Goal: Information Seeking & Learning: Find specific page/section

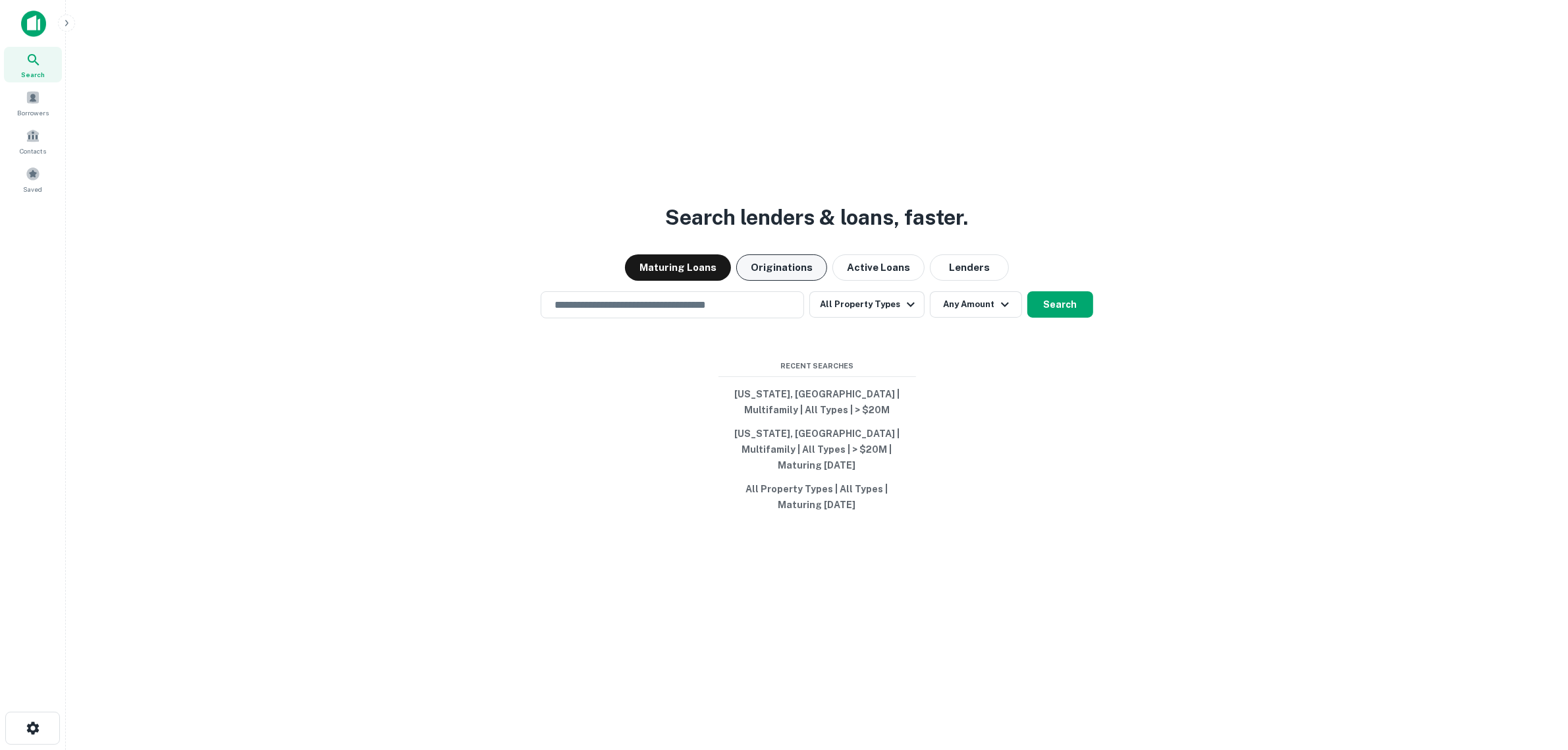
click at [774, 275] on button "Originations" at bounding box center [781, 268] width 91 height 27
click at [848, 308] on button "All Property Types" at bounding box center [867, 304] width 115 height 27
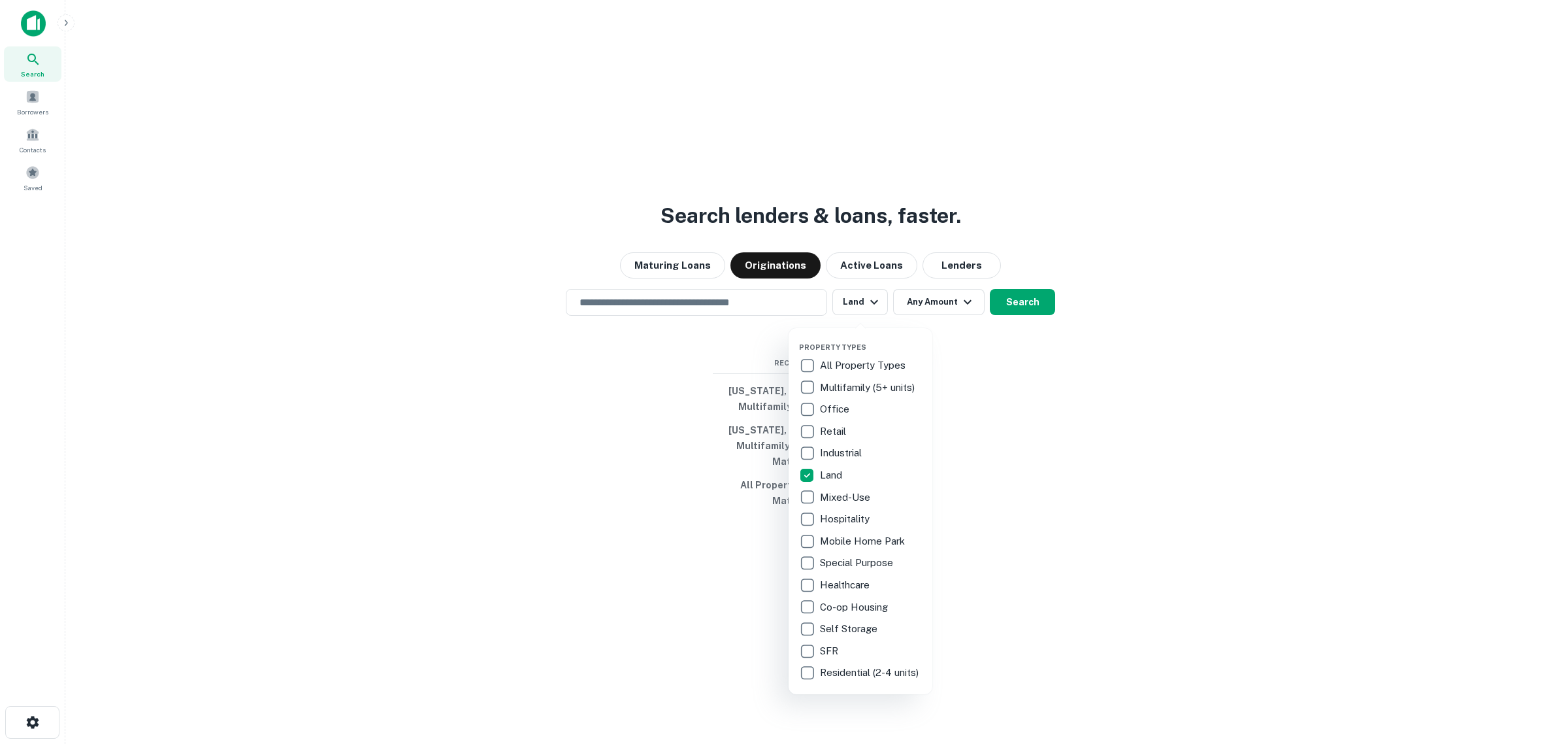
click at [913, 313] on div at bounding box center [784, 372] width 1568 height 744
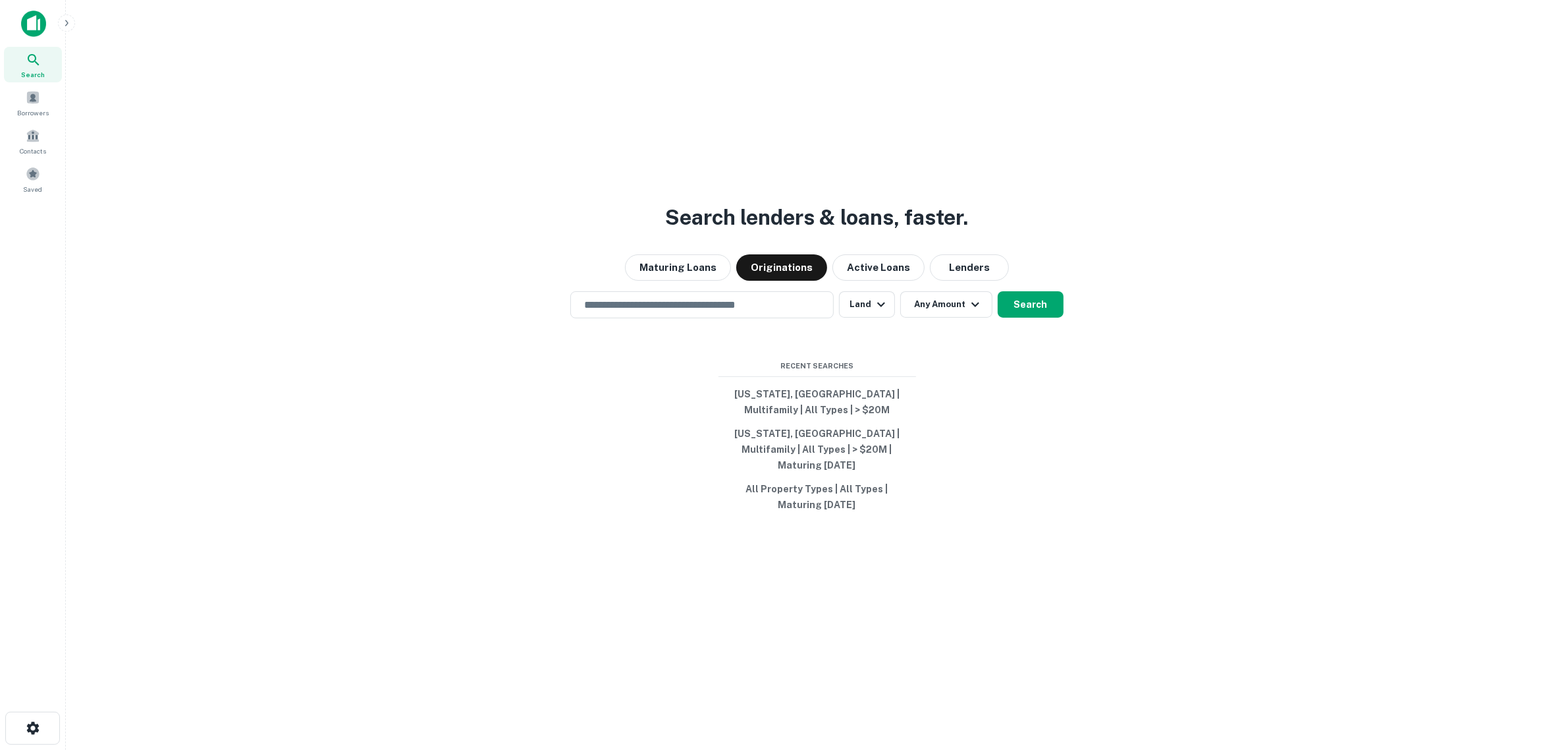
click at [921, 315] on button "Any Amount" at bounding box center [946, 304] width 92 height 27
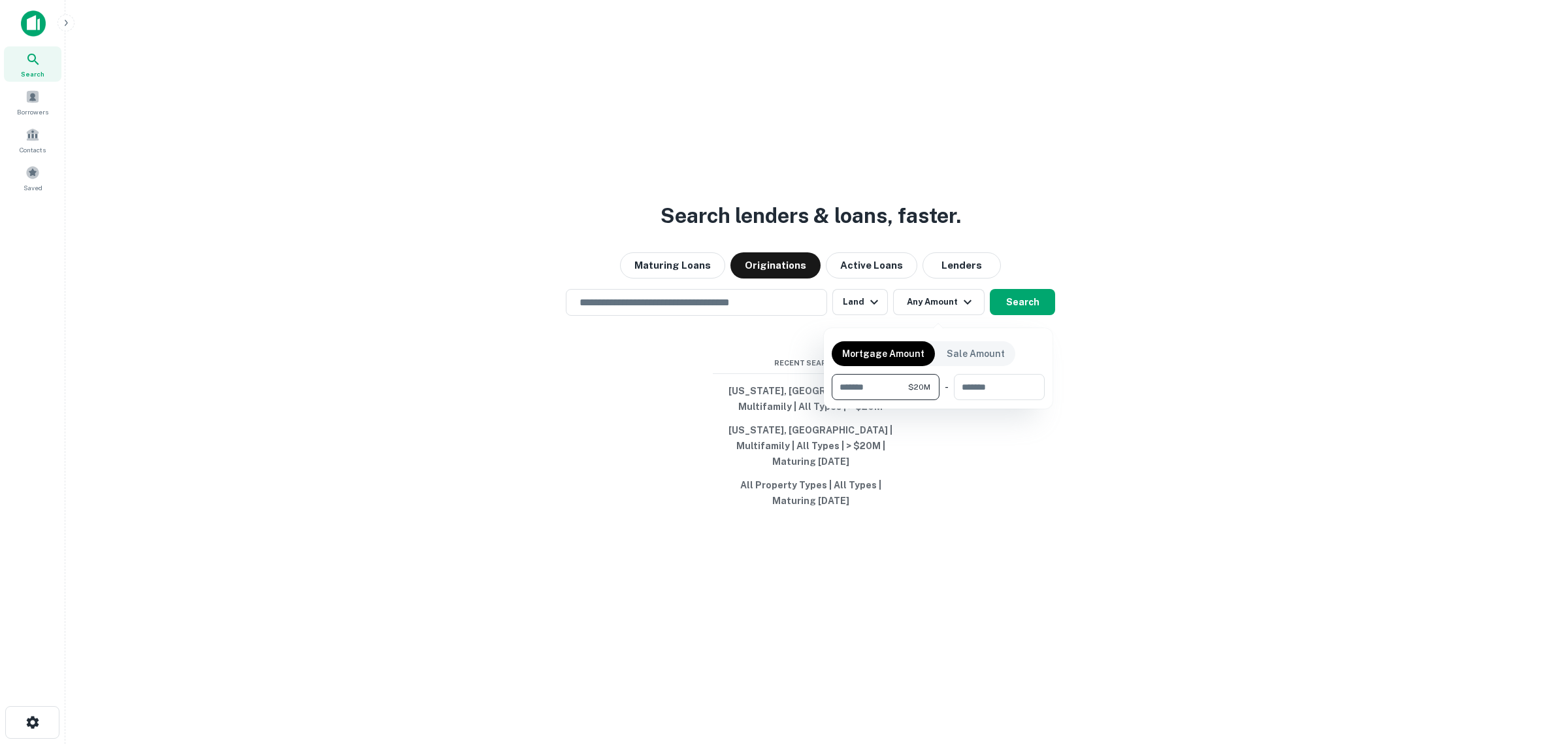
type input "********"
click at [727, 314] on div at bounding box center [784, 372] width 1568 height 744
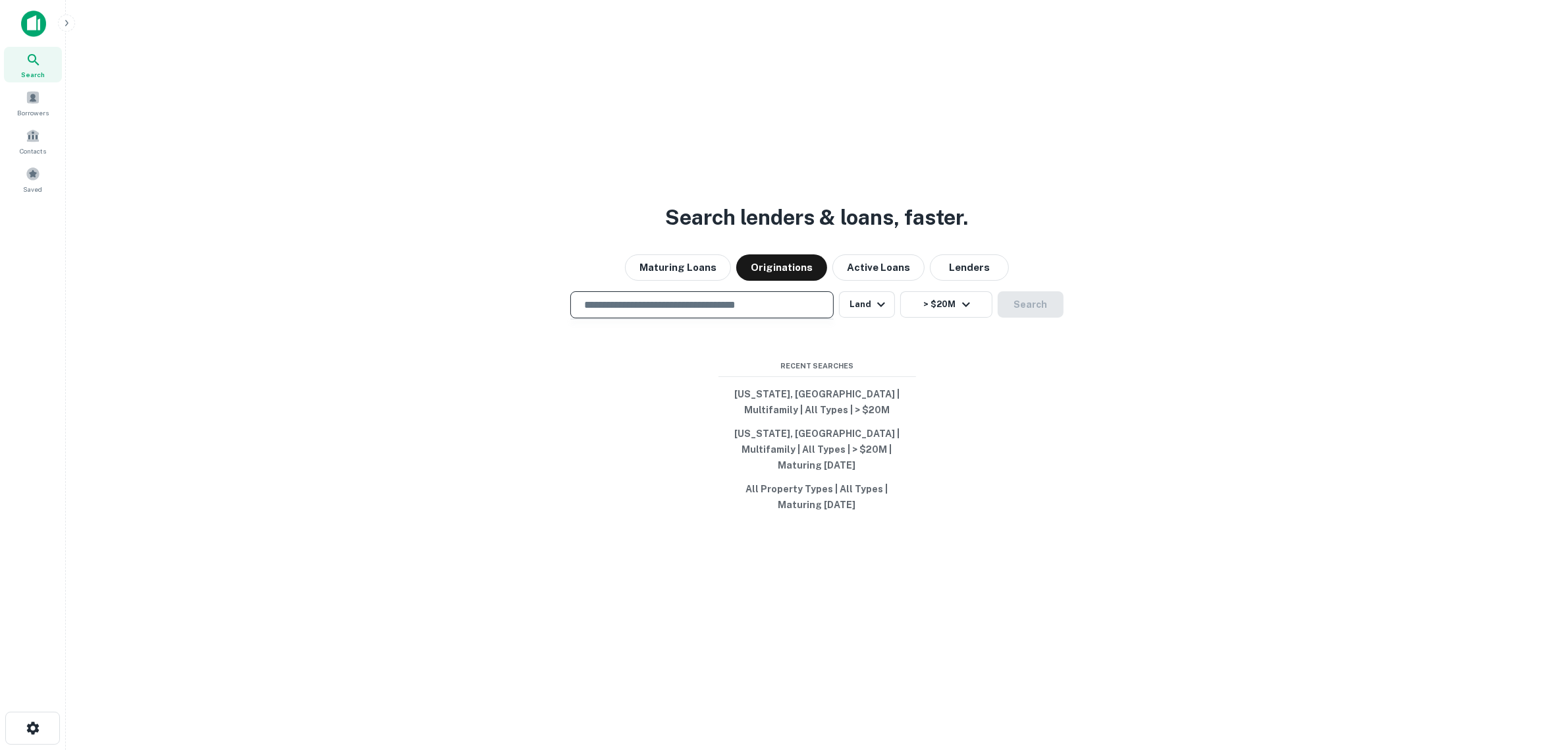
click at [722, 310] on input "text" at bounding box center [702, 305] width 252 height 15
click at [875, 313] on icon "button" at bounding box center [881, 304] width 16 height 16
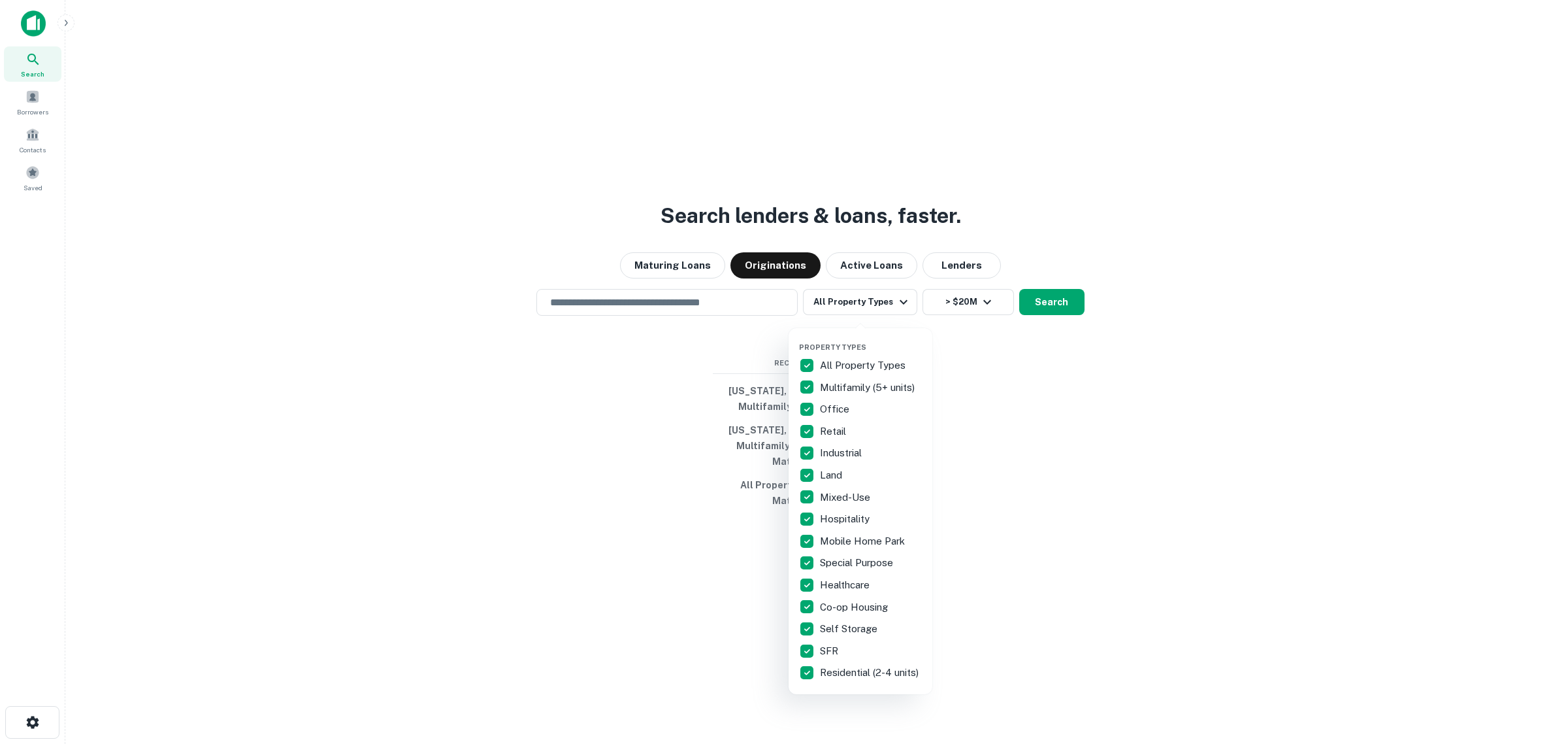
click at [724, 305] on div at bounding box center [784, 372] width 1568 height 744
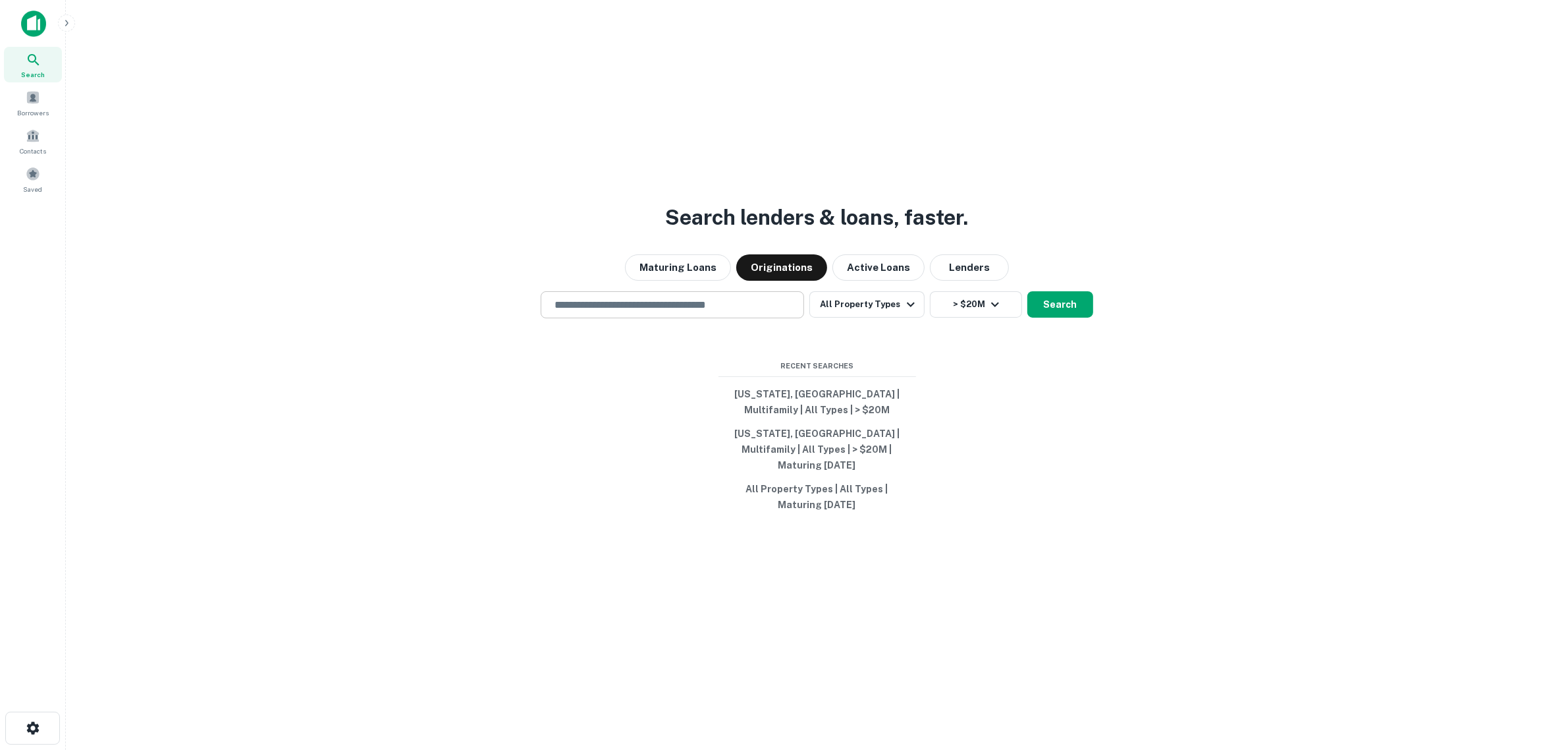
click at [721, 313] on input "text" at bounding box center [672, 305] width 252 height 15
type input "**********"
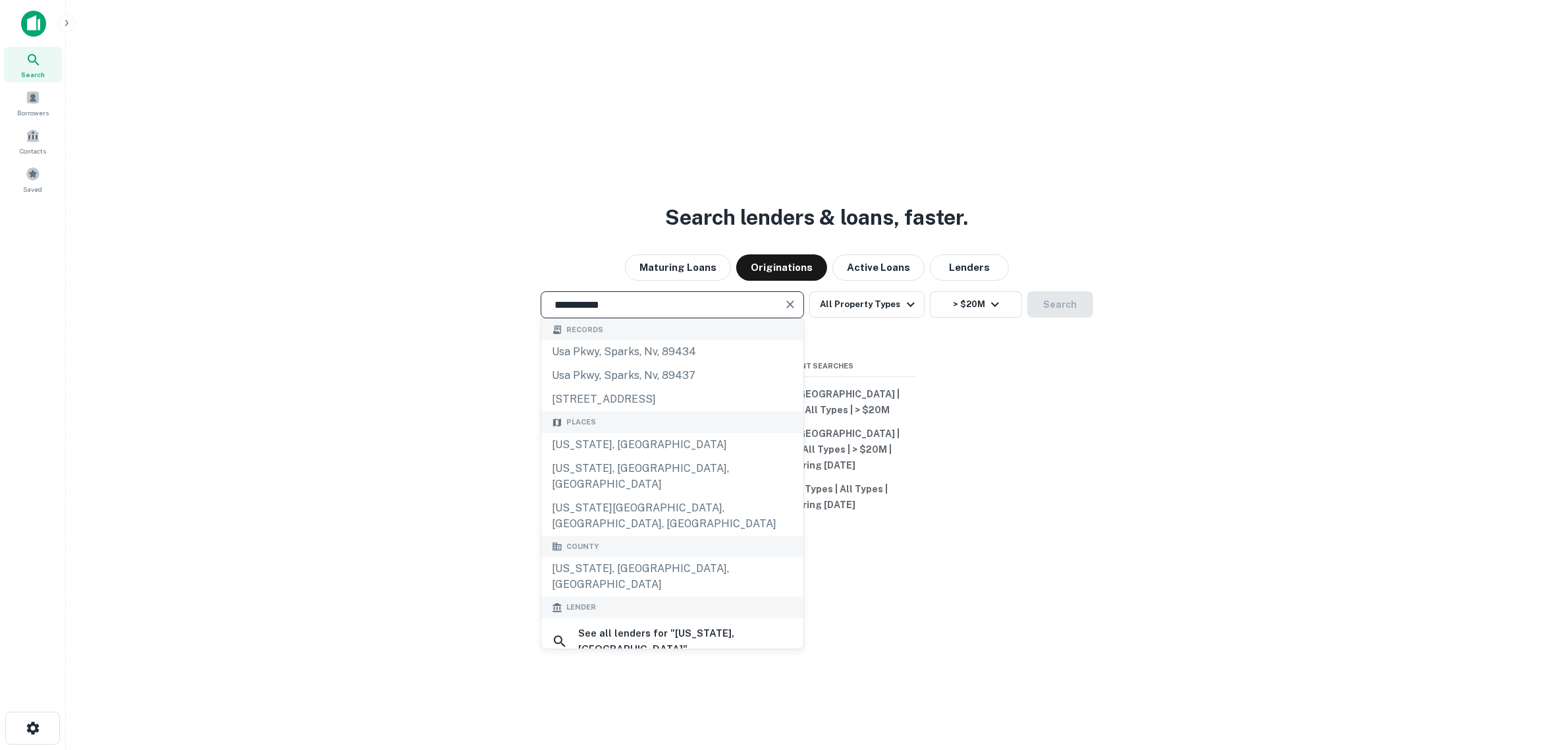
click at [1137, 382] on div "**********" at bounding box center [817, 407] width 1482 height 750
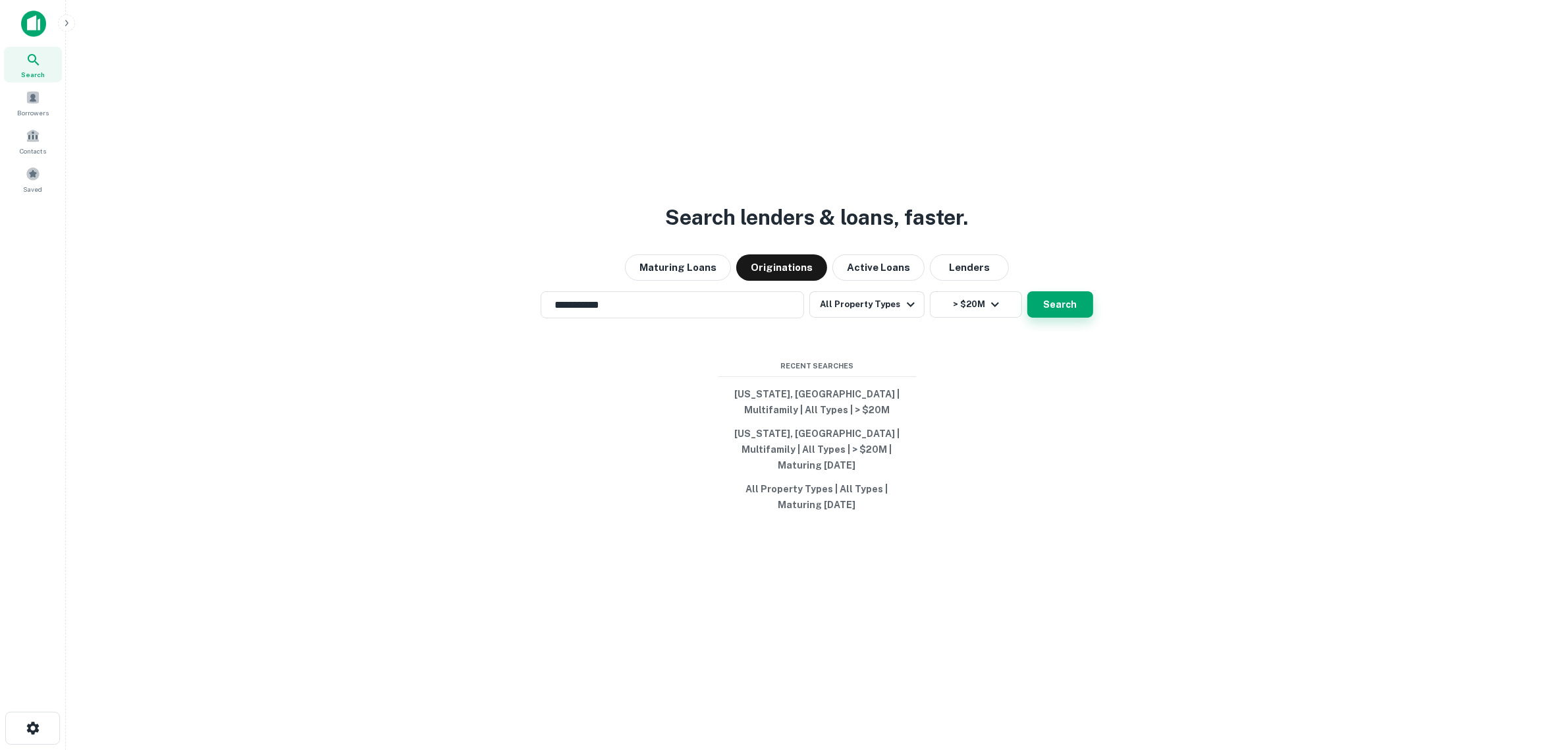
click at [1052, 311] on button "Search" at bounding box center [1060, 304] width 66 height 27
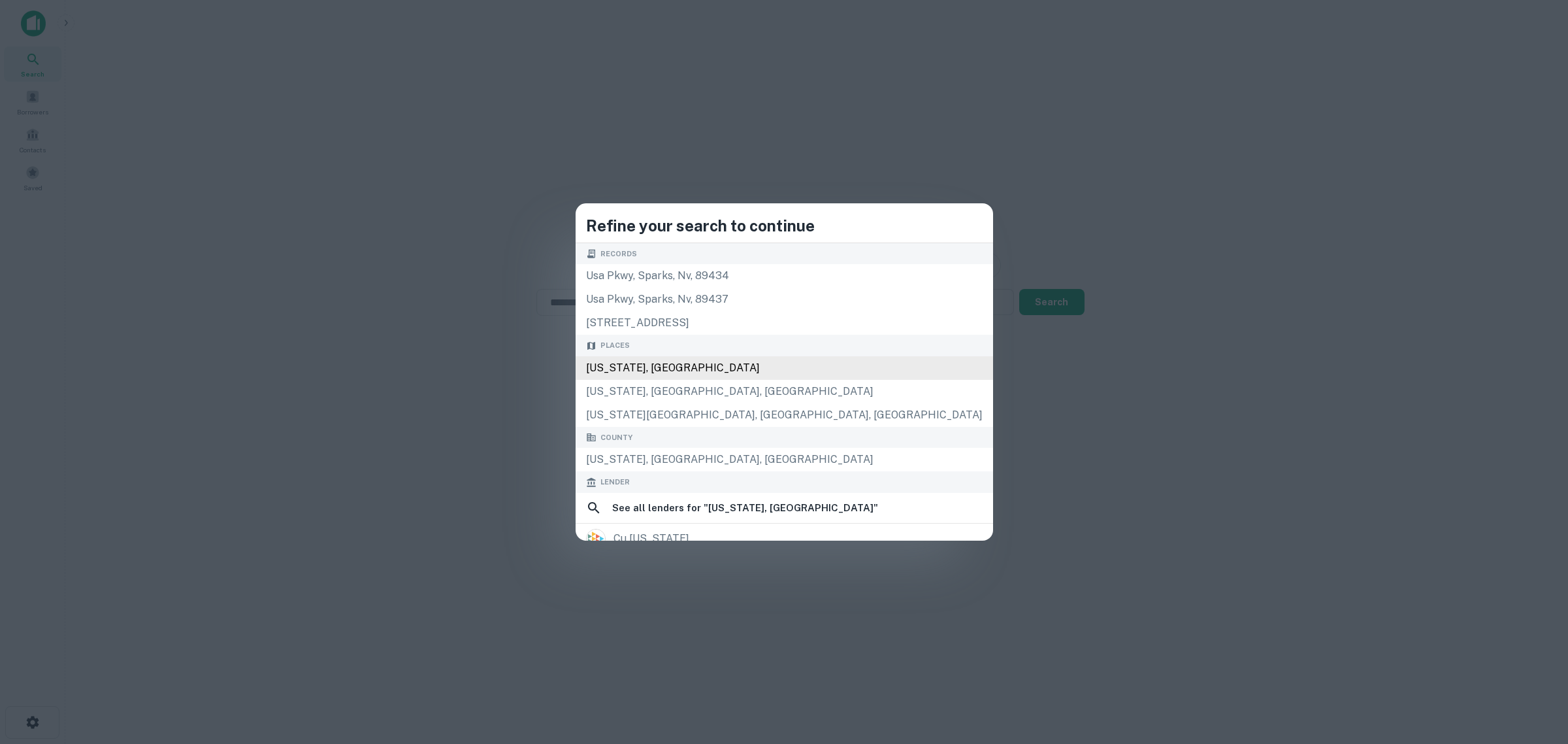
click at [724, 367] on div "[US_STATE], [GEOGRAPHIC_DATA]" at bounding box center [784, 368] width 418 height 24
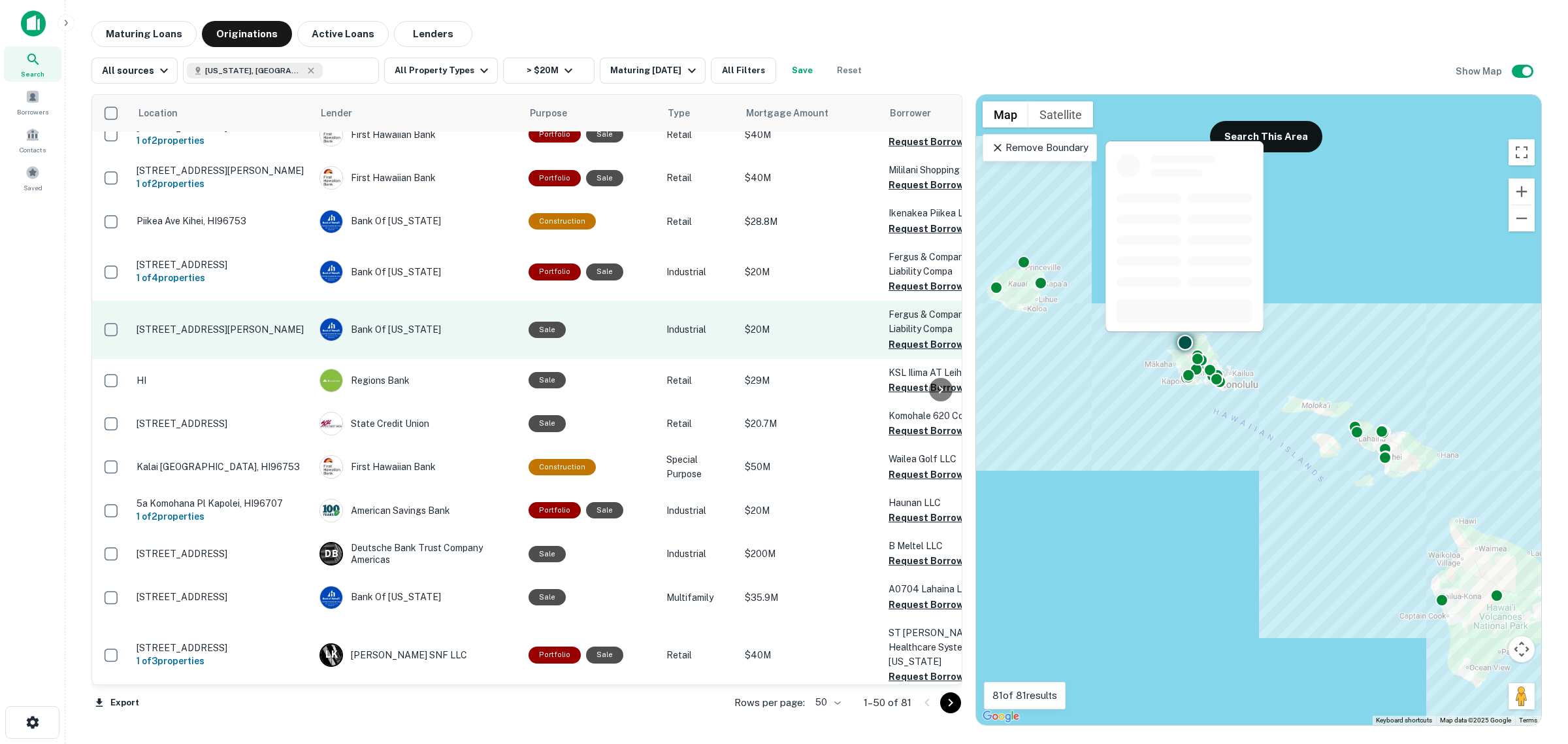
scroll to position [408, 0]
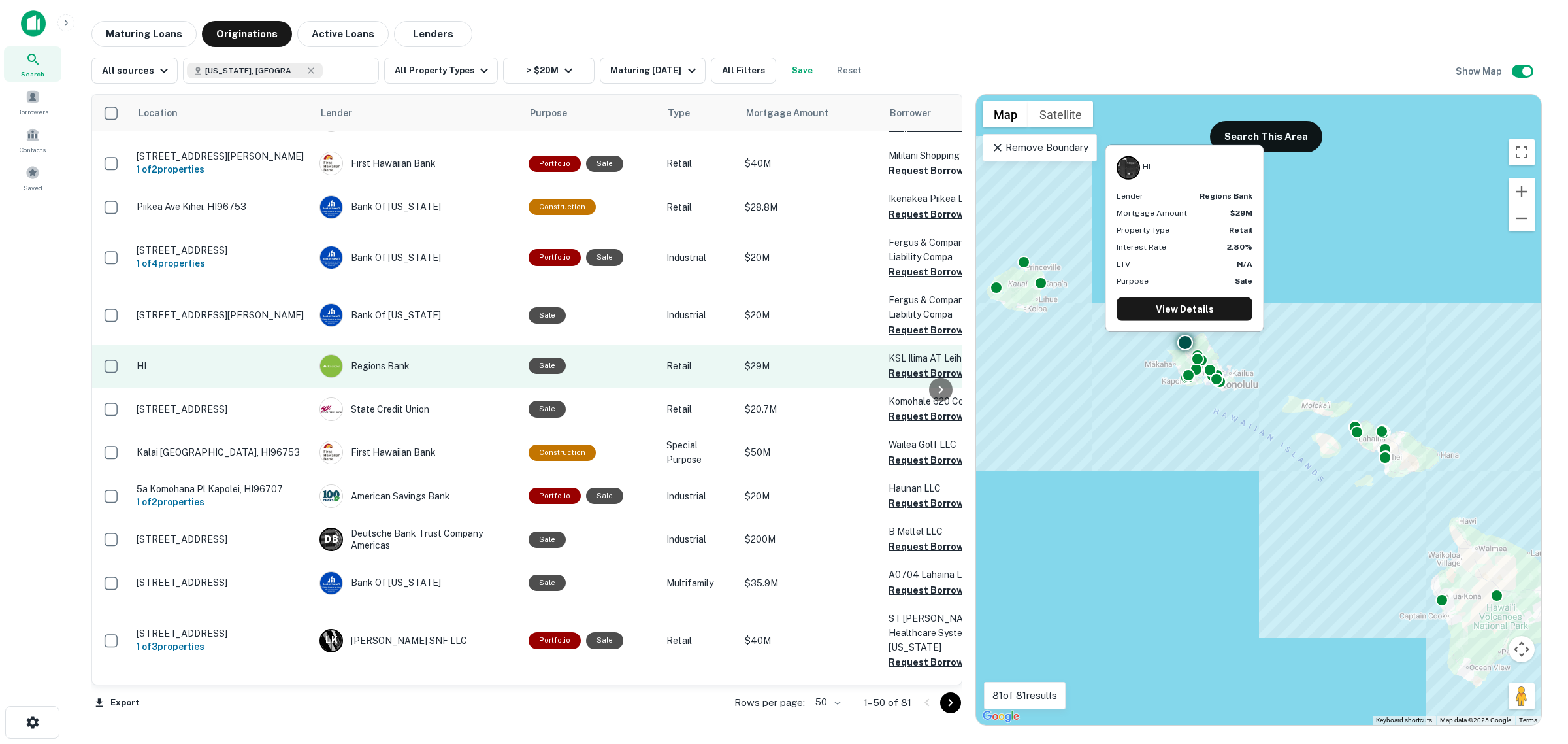
click at [185, 367] on p "HI" at bounding box center [222, 366] width 170 height 12
click at [140, 361] on p "HI" at bounding box center [222, 366] width 170 height 12
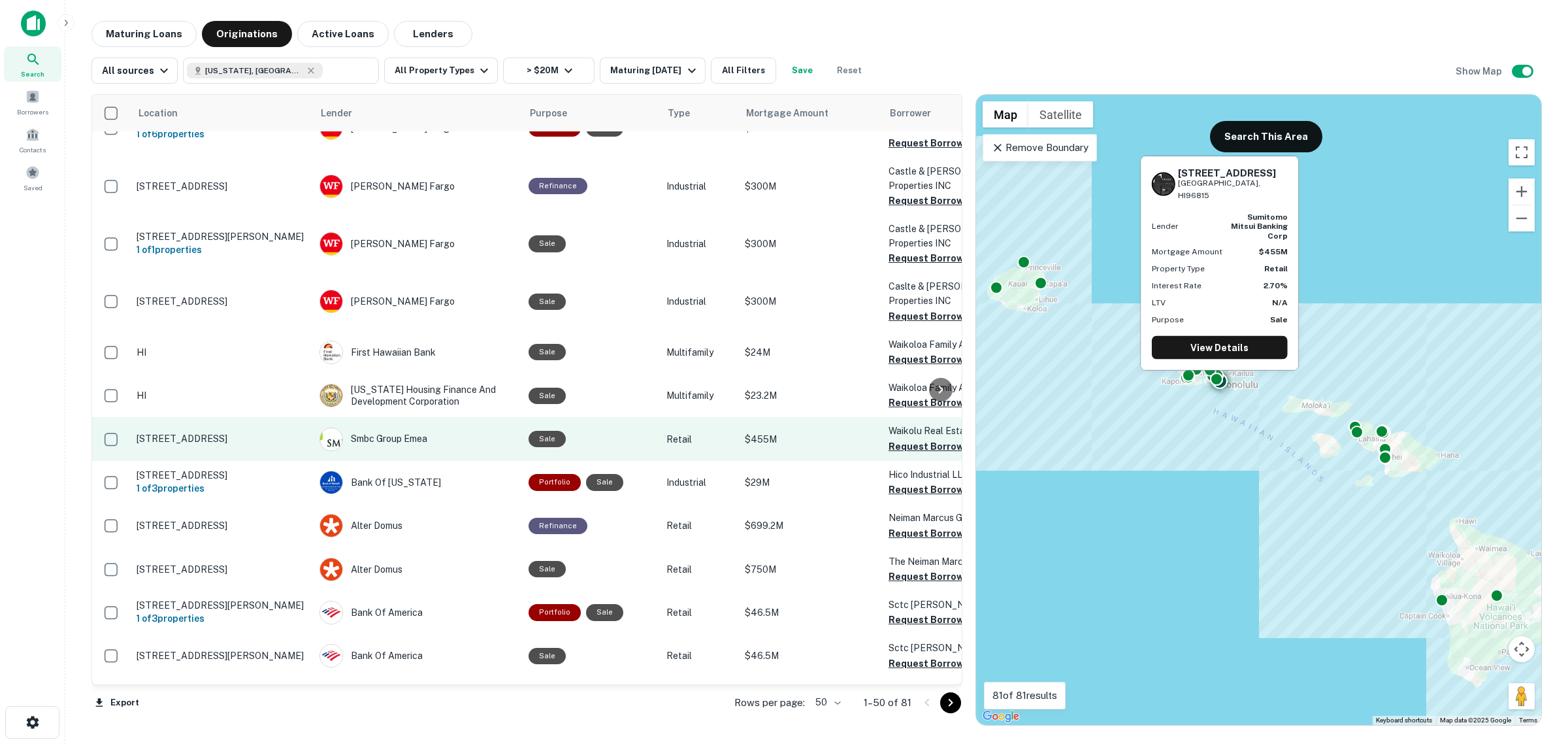
scroll to position [1834, 0]
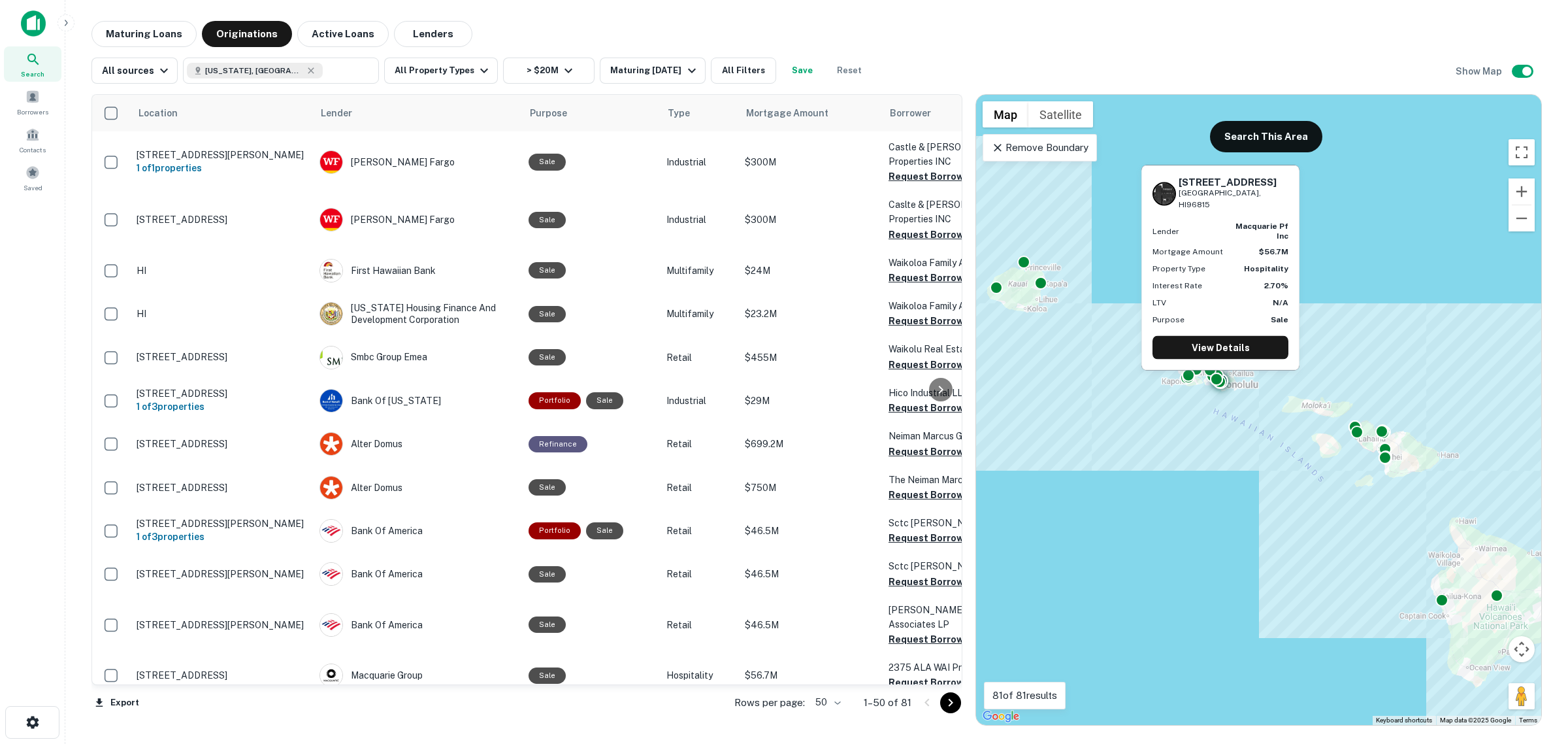
drag, startPoint x: 404, startPoint y: 614, endPoint x: 342, endPoint y: 676, distance: 87.7
click at [404, 664] on div "Macquarie Group" at bounding box center [418, 676] width 196 height 24
